Goal: Task Accomplishment & Management: Use online tool/utility

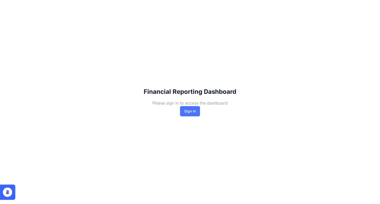
click at [189, 111] on button "Sign In" at bounding box center [190, 111] width 20 height 10
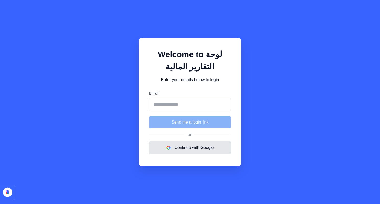
click at [188, 148] on button "Continue with Google" at bounding box center [190, 147] width 82 height 13
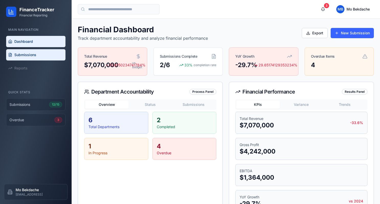
click at [29, 52] on span "Submissions" at bounding box center [25, 54] width 22 height 5
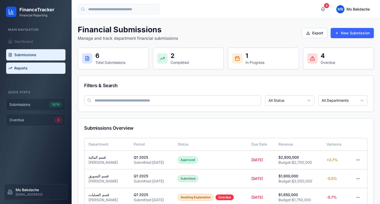
click at [23, 70] on span "Reports" at bounding box center [20, 67] width 13 height 5
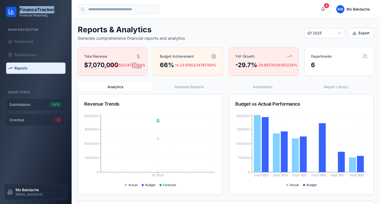
drag, startPoint x: 20, startPoint y: 9, endPoint x: 68, endPoint y: 10, distance: 48.6
click at [68, 10] on div "FinanceTracker Financial Reporting" at bounding box center [36, 12] width 72 height 24
copy h2 "FinanceTracker"
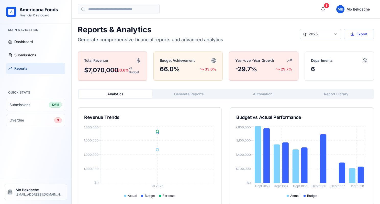
click at [121, 89] on div "Analytics Generate Reports Automation Report Library" at bounding box center [226, 94] width 296 height 10
click at [33, 43] on link "Dashboard" at bounding box center [35, 41] width 59 height 11
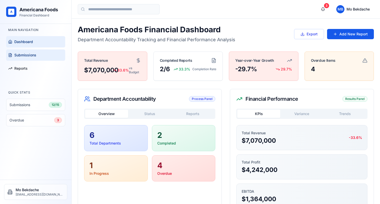
click at [32, 58] on link "Submissions" at bounding box center [35, 54] width 59 height 11
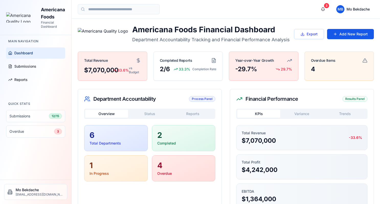
click at [20, 17] on img at bounding box center [22, 17] width 32 height 10
drag, startPoint x: 9, startPoint y: 14, endPoint x: 28, endPoint y: 28, distance: 23.7
click at [28, 28] on div "Americana Foods Financial Dashboard" at bounding box center [35, 17] width 59 height 23
